Goal: Information Seeking & Learning: Understand process/instructions

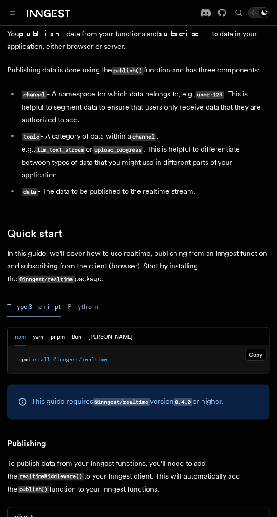
scroll to position [369, 0]
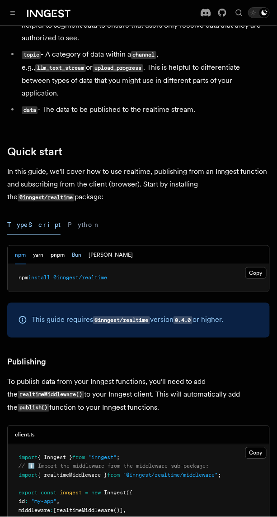
click at [81, 264] on button "Bun" at bounding box center [76, 255] width 9 height 19
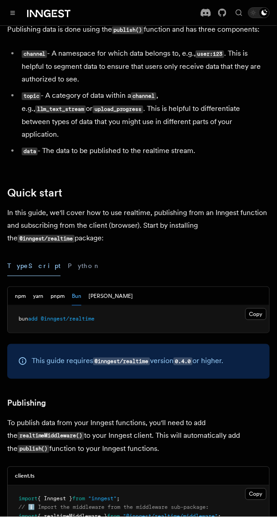
scroll to position [451, 0]
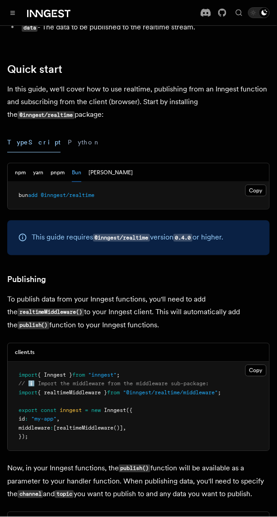
drag, startPoint x: 258, startPoint y: 389, endPoint x: 189, endPoint y: 389, distance: 69.7
click at [258, 376] on button "Copy Copied" at bounding box center [256, 371] width 21 height 12
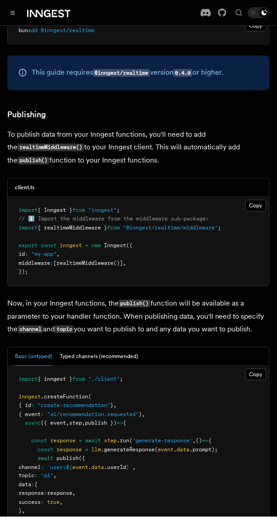
scroll to position [657, 0]
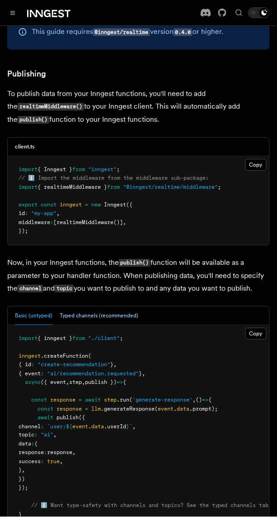
click at [138, 325] on button "Typed channels (recommended)" at bounding box center [99, 315] width 79 height 19
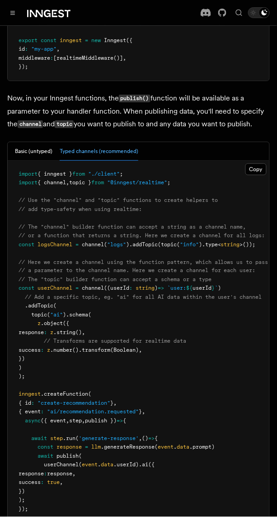
scroll to position [780, 0]
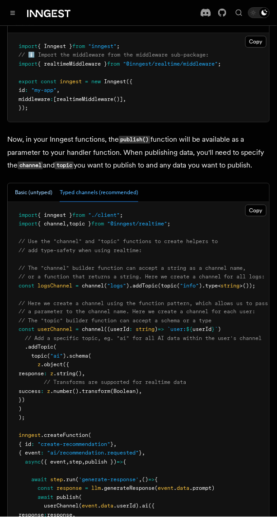
click at [47, 202] on button "Basic (untyped)" at bounding box center [34, 192] width 38 height 19
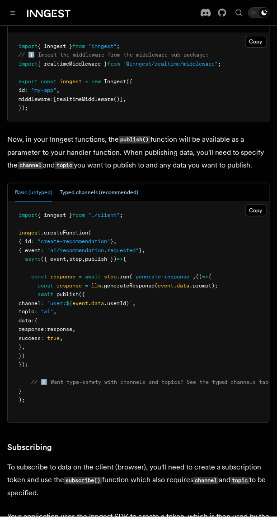
click at [138, 202] on button "Typed channels (recommended)" at bounding box center [99, 192] width 79 height 19
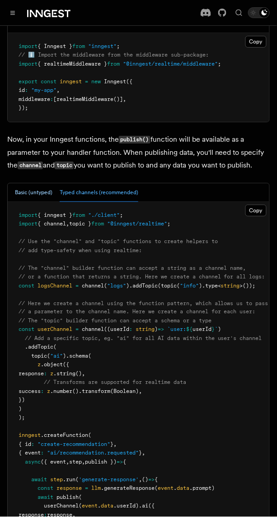
click at [50, 202] on button "Basic (untyped)" at bounding box center [34, 192] width 38 height 19
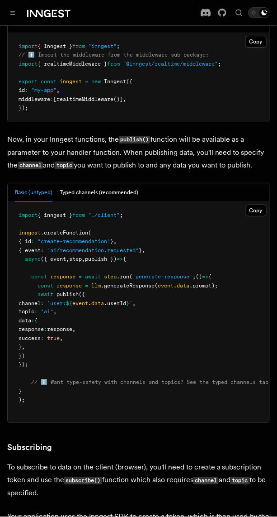
scroll to position [822, 0]
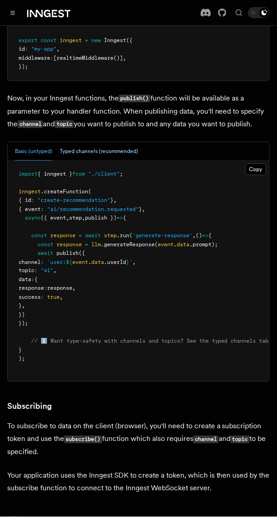
click at [122, 161] on button "Typed channels (recommended)" at bounding box center [99, 151] width 79 height 19
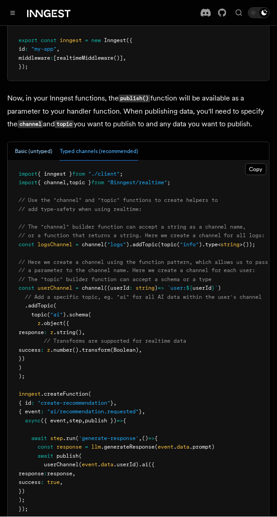
click at [52, 161] on button "Basic (untyped)" at bounding box center [34, 151] width 38 height 19
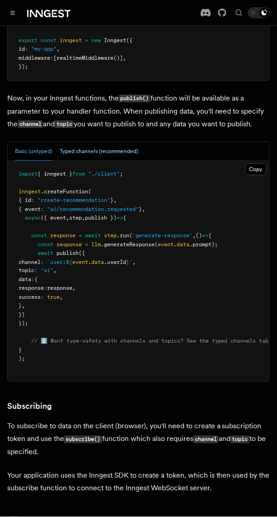
click at [89, 161] on button "Typed channels (recommended)" at bounding box center [99, 151] width 79 height 19
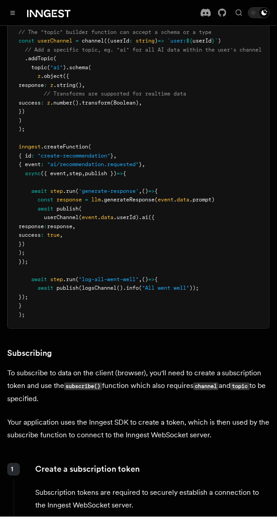
scroll to position [1110, 0]
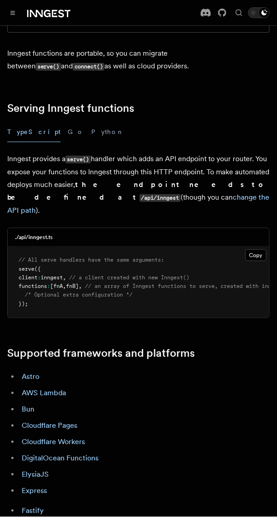
scroll to position [452, 0]
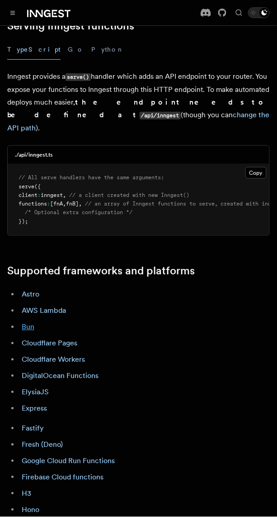
click at [27, 323] on link "Bun" at bounding box center [28, 327] width 13 height 9
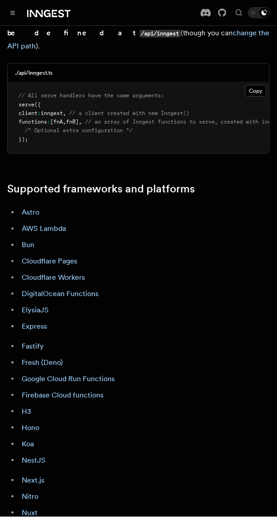
scroll to position [658, 0]
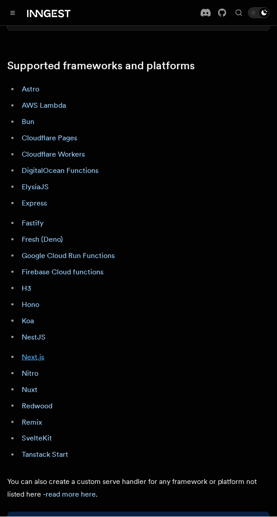
click at [32, 352] on link "Next.js" at bounding box center [33, 356] width 23 height 9
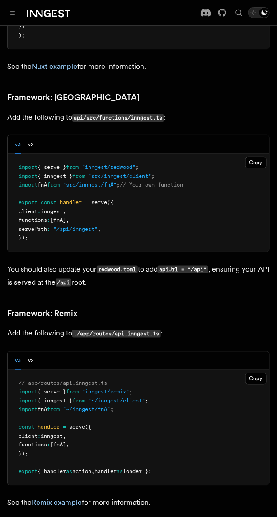
scroll to position [7416, 0]
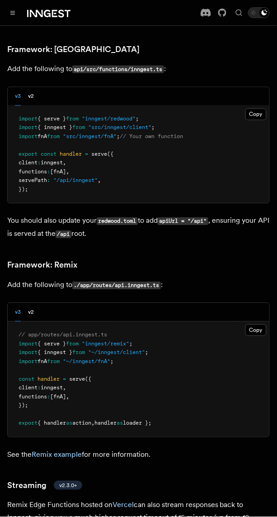
scroll to position [7663, 0]
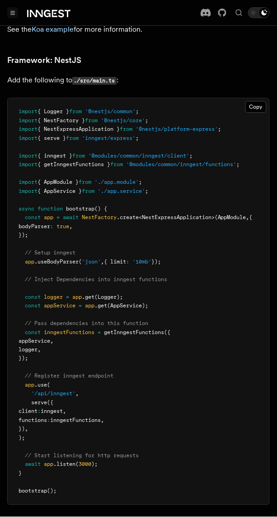
click at [11, 14] on icon "Toggle navigation" at bounding box center [12, 13] width 5 height 4
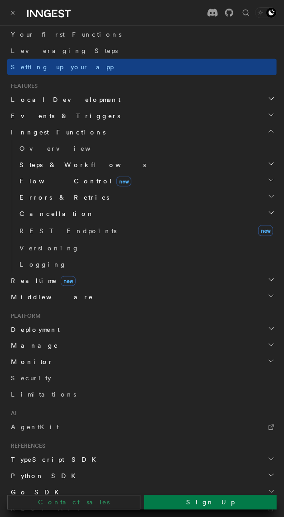
scroll to position [0, 0]
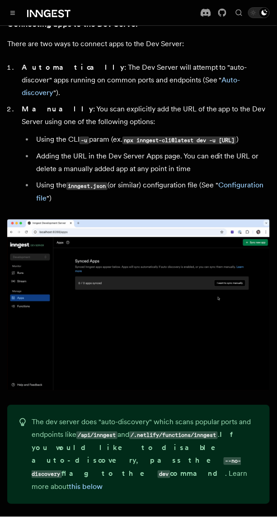
drag, startPoint x: 131, startPoint y: 155, endPoint x: 182, endPoint y: 167, distance: 52.6
click at [182, 147] on li "Using the CLI -u param (ex. npx inngest-cli@latest dev -u http://localhost:3000…" at bounding box center [151, 139] width 237 height 13
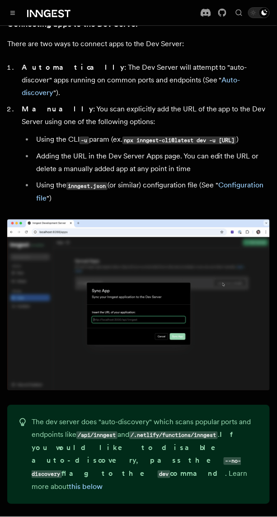
copy code "npx inngest-cli@latest dev -u http://localhost:3000/api/inngest"
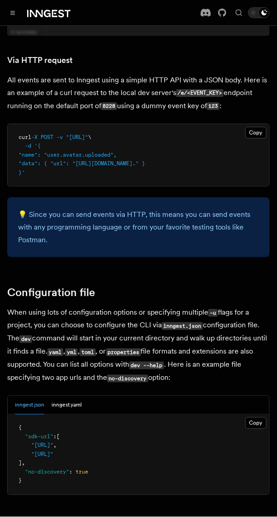
scroll to position [2202, 0]
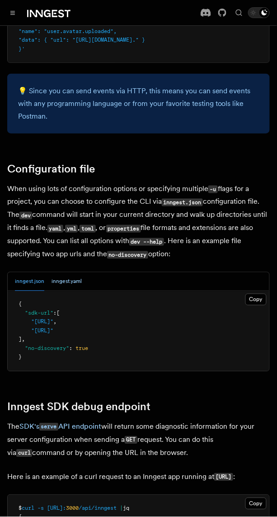
click at [82, 291] on button "inngest.yaml" at bounding box center [67, 281] width 30 height 19
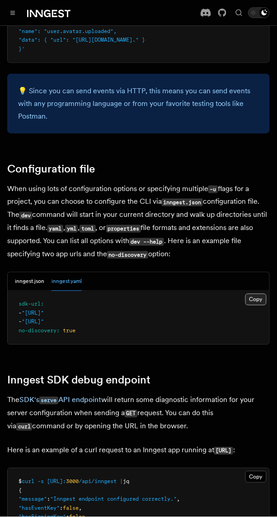
click at [251, 305] on button "Copy Copied" at bounding box center [256, 300] width 21 height 12
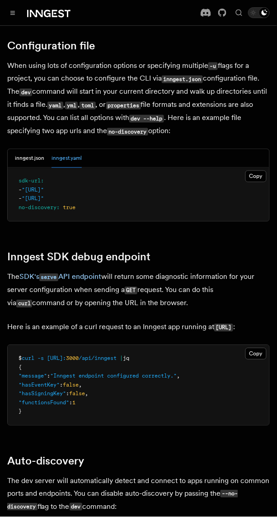
scroll to position [2366, 0]
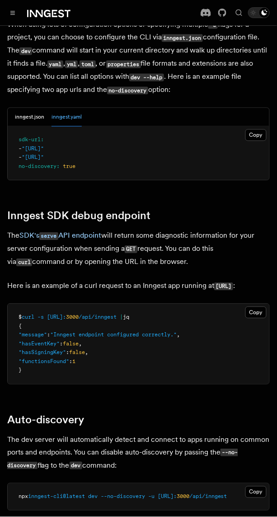
click at [252, 384] on pre "$ curl -s http://localhost: 3000 /api/inngest | jq { "message" : "Inngest endpo…" at bounding box center [139, 344] width 262 height 80
click at [257, 318] on button "Copy Copied" at bounding box center [256, 313] width 21 height 12
drag, startPoint x: 28, startPoint y: 397, endPoint x: 226, endPoint y: 396, distance: 197.7
click at [129, 320] on span "$ curl -s http://localhost: 3000 /api/inngest | jq" at bounding box center [74, 317] width 111 height 6
copy span "curl -s http://localhost: 3000 /api/inngest | jq"
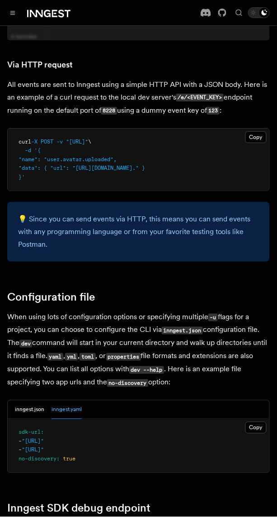
scroll to position [1622, 0]
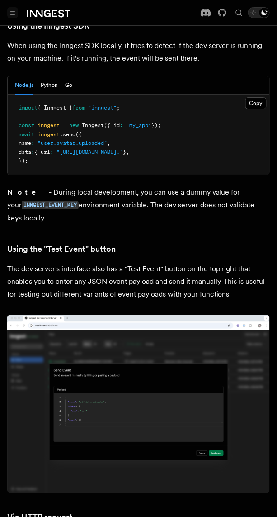
click at [12, 12] on icon "Toggle navigation" at bounding box center [12, 13] width 5 height 4
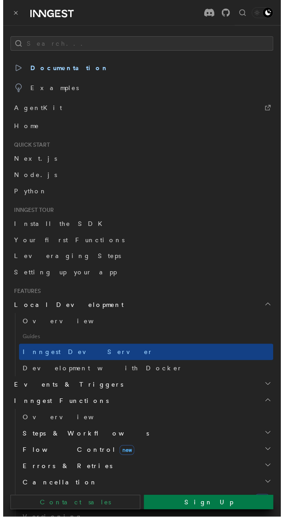
scroll to position [1636, 0]
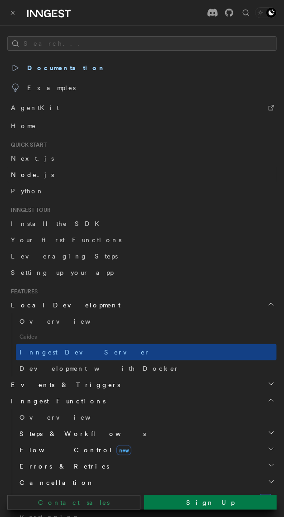
click at [14, 173] on span "Node.js" at bounding box center [32, 174] width 43 height 7
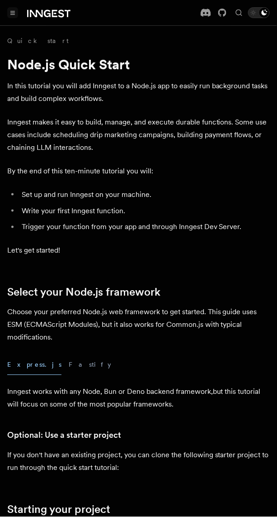
click at [12, 15] on button "Toggle navigation" at bounding box center [12, 12] width 11 height 11
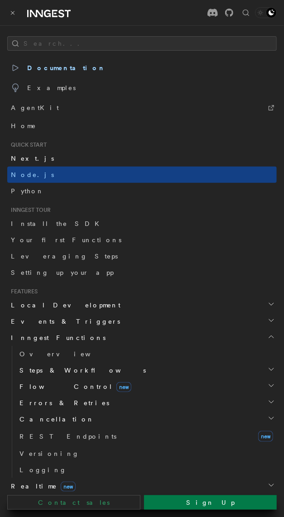
click at [28, 157] on span "Next.js" at bounding box center [32, 158] width 43 height 7
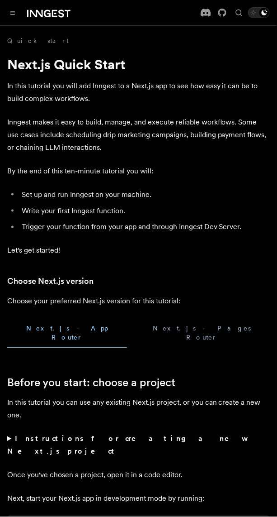
scroll to position [82, 0]
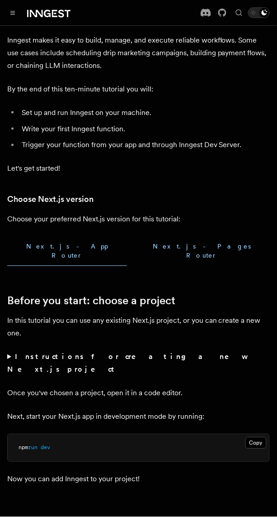
click at [134, 244] on button "Next.js - Pages Router" at bounding box center [202, 251] width 136 height 29
click at [63, 245] on button "Next.js - App Router" at bounding box center [67, 251] width 120 height 29
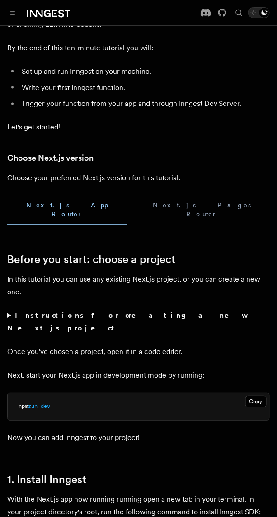
click at [65, 311] on strong "Instructions for creating a new Next.js project" at bounding box center [126, 321] width 238 height 21
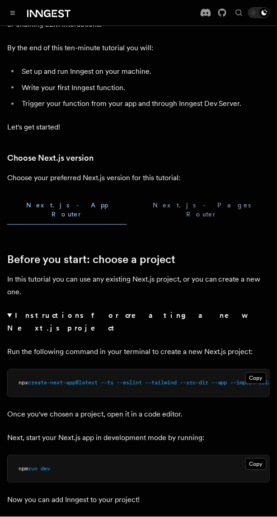
click at [50, 311] on strong "Instructions for creating a new Next.js project" at bounding box center [126, 321] width 238 height 21
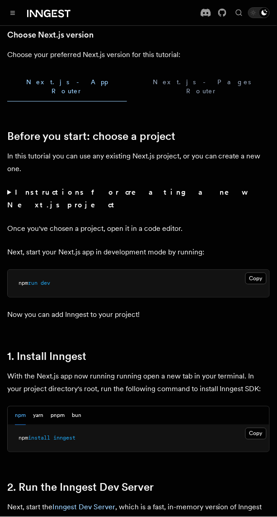
scroll to position [329, 0]
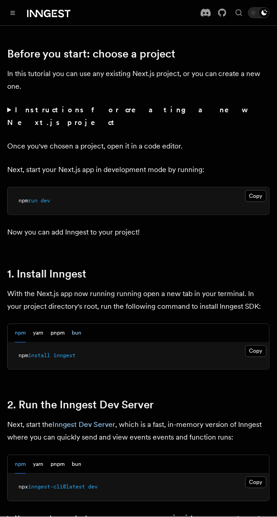
click at [81, 324] on button "bun" at bounding box center [76, 333] width 9 height 19
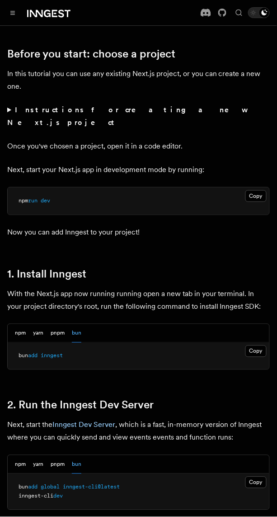
scroll to position [411, 0]
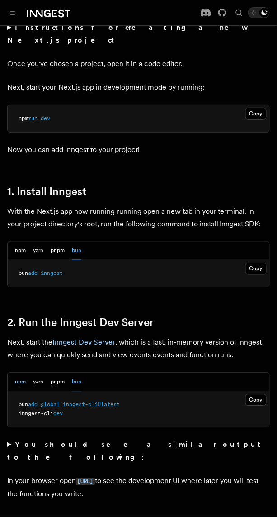
click at [22, 373] on button "npm" at bounding box center [20, 382] width 11 height 19
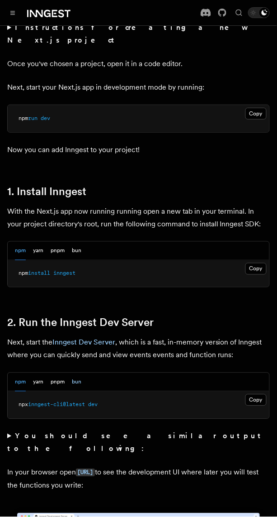
click at [81, 373] on button "bun" at bounding box center [76, 382] width 9 height 19
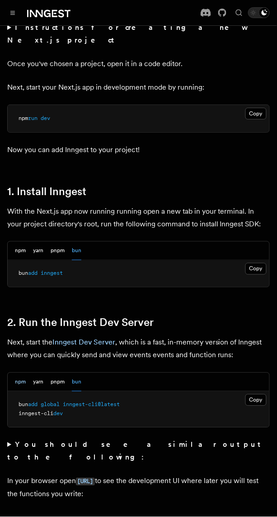
click at [26, 373] on button "npm" at bounding box center [20, 382] width 11 height 19
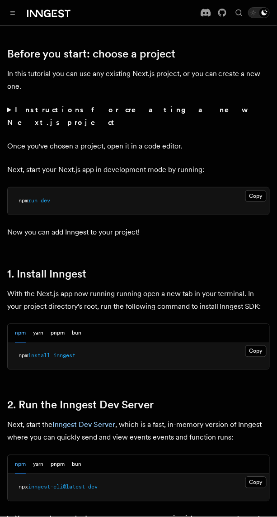
scroll to position [205, 0]
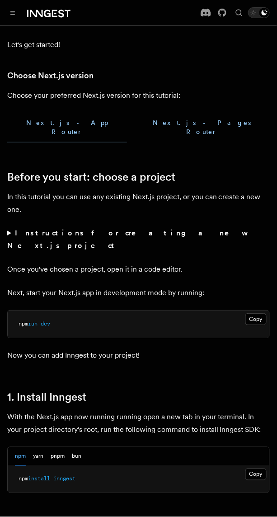
click at [134, 120] on button "Next.js - Pages Router" at bounding box center [202, 127] width 136 height 29
click at [59, 119] on button "Next.js - App Router" at bounding box center [67, 127] width 120 height 29
click at [87, 229] on strong "Instructions for creating a new Next.js project" at bounding box center [126, 239] width 238 height 21
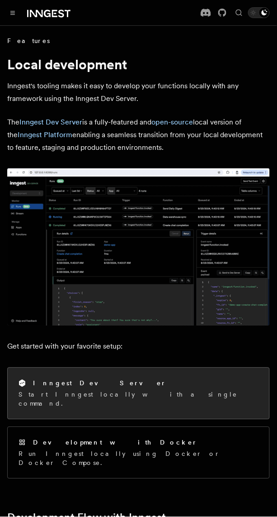
scroll to position [82, 0]
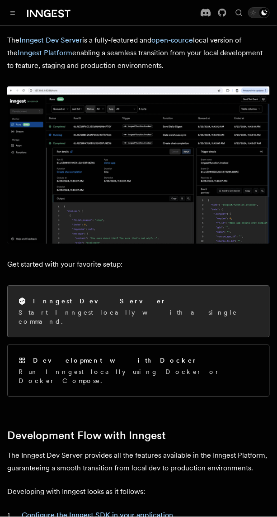
click at [195, 308] on div "Inngest Dev Server Start Inngest locally with a single command." at bounding box center [139, 311] width 262 height 51
